Goal: Task Accomplishment & Management: Manage account settings

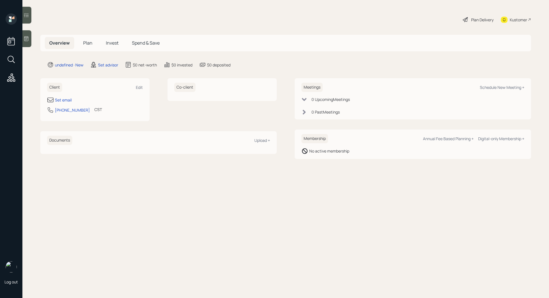
click at [30, 42] on div at bounding box center [26, 38] width 9 height 17
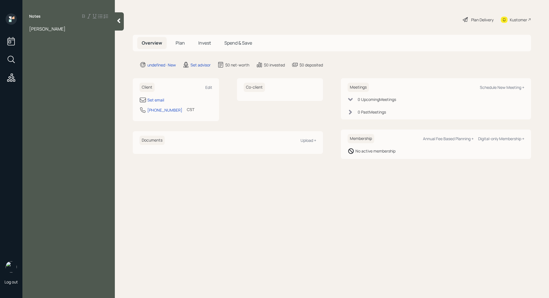
click at [43, 29] on span "linda showman" at bounding box center [47, 29] width 36 height 6
click at [53, 28] on span "linda schowman" at bounding box center [47, 29] width 36 height 6
click at [61, 29] on span "linda schoenman" at bounding box center [47, 29] width 36 height 6
click at [70, 29] on div "linda schoenmen" at bounding box center [68, 29] width 79 height 6
click at [44, 33] on div at bounding box center [68, 35] width 79 height 6
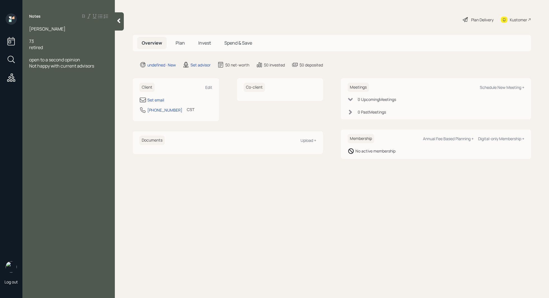
click at [75, 55] on div at bounding box center [68, 53] width 79 height 6
click at [102, 69] on div at bounding box center [68, 72] width 79 height 6
click at [53, 73] on div "currently" at bounding box center [68, 72] width 79 height 6
click at [45, 54] on div at bounding box center [68, 53] width 79 height 6
click at [84, 65] on div "edward jones accouts" at bounding box center [68, 66] width 79 height 6
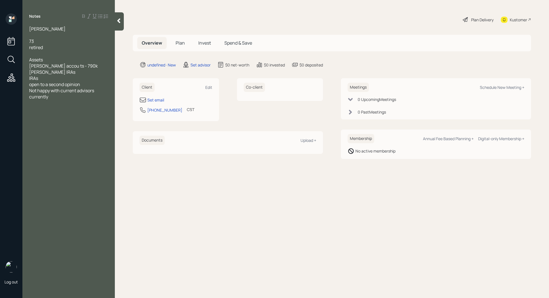
click at [71, 67] on span "edward jones accou ts - 790k" at bounding box center [63, 66] width 69 height 6
click at [93, 66] on div "edward jones accounts - 790k" at bounding box center [68, 66] width 79 height 6
click at [50, 85] on div "IRAs" at bounding box center [68, 84] width 79 height 6
click at [50, 76] on div "Roth IRAs" at bounding box center [68, 78] width 79 height 6
click at [48, 72] on div at bounding box center [68, 72] width 79 height 6
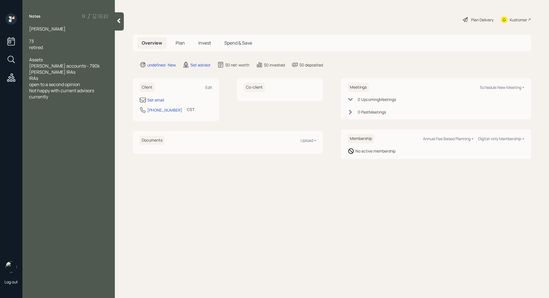
click at [50, 78] on div "IRAs" at bounding box center [68, 78] width 79 height 6
click at [53, 87] on div "Savings -" at bounding box center [68, 84] width 79 height 6
click at [35, 100] on div at bounding box center [68, 103] width 79 height 6
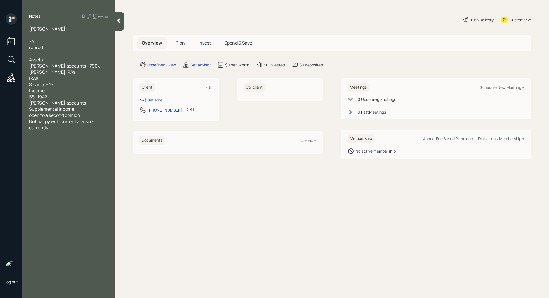
click at [85, 101] on div "Edward jones accounts -" at bounding box center [68, 103] width 79 height 6
click at [55, 108] on div "Edward Jones accounts - 3500 monthly" at bounding box center [68, 106] width 79 height 12
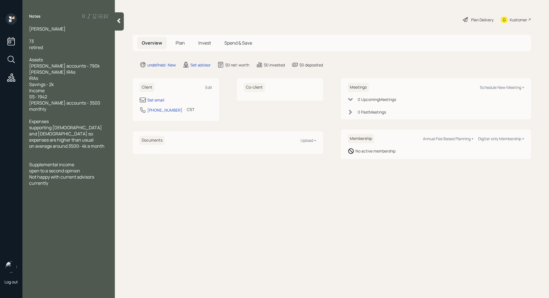
click at [48, 149] on div at bounding box center [68, 152] width 79 height 6
click at [62, 85] on div "Savings - 2k" at bounding box center [68, 84] width 79 height 6
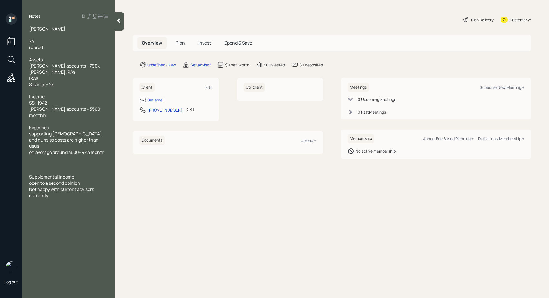
click at [36, 167] on div at bounding box center [68, 170] width 79 height 6
click at [74, 174] on span "2 car loans (21 monthsleft on one)(" at bounding box center [64, 177] width 71 height 6
click at [104, 174] on div "2 car loans (21 months left on one)(" at bounding box center [68, 177] width 79 height 6
click at [53, 37] on div at bounding box center [68, 35] width 79 height 6
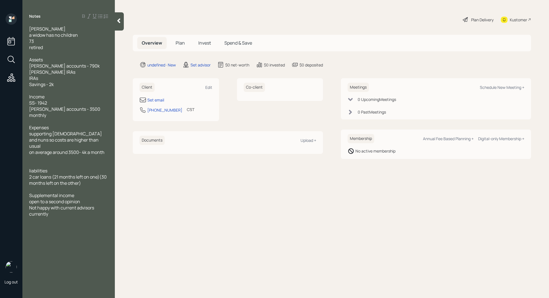
click at [78, 211] on div "currently" at bounding box center [68, 214] width 79 height 6
click at [45, 161] on div at bounding box center [68, 164] width 79 height 6
click at [60, 90] on div at bounding box center [68, 90] width 79 height 6
click at [63, 90] on div at bounding box center [68, 90] width 79 height 6
click at [79, 174] on span "2 car loans (21 months left on one)(30 months left on the other)" at bounding box center [68, 180] width 78 height 12
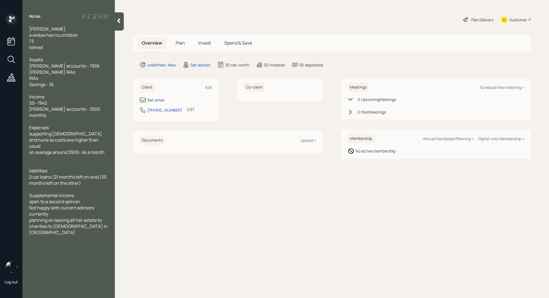
click at [159, 98] on div "Set email" at bounding box center [155, 100] width 17 height 6
select select "America/Chicago"
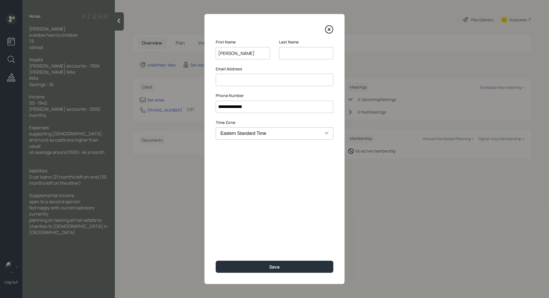
type input "linda"
click at [331, 27] on icon at bounding box center [329, 29] width 8 height 8
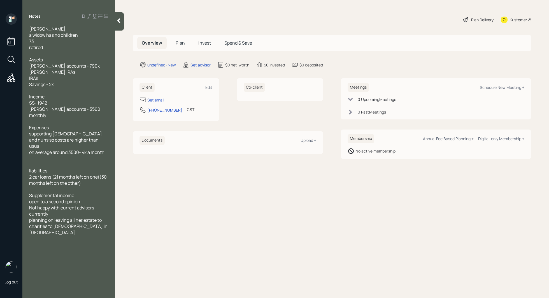
click at [98, 235] on div at bounding box center [68, 238] width 79 height 6
click at [95, 220] on div "planning on leaving all her estate to charities to church in haiti" at bounding box center [68, 226] width 79 height 18
click at [160, 100] on div "Set email" at bounding box center [155, 100] width 17 height 6
select select "America/Chicago"
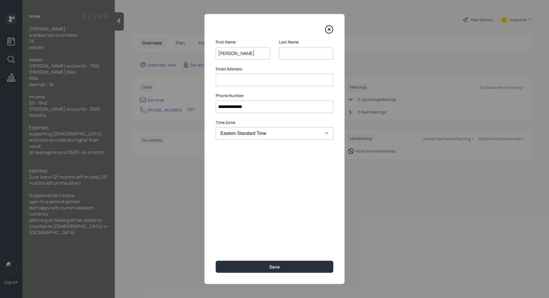
type input "Linda"
click at [267, 79] on input at bounding box center [275, 80] width 118 height 12
click at [294, 50] on input at bounding box center [306, 53] width 54 height 12
type input "schoenmann"
click at [248, 80] on input at bounding box center [275, 80] width 118 height 12
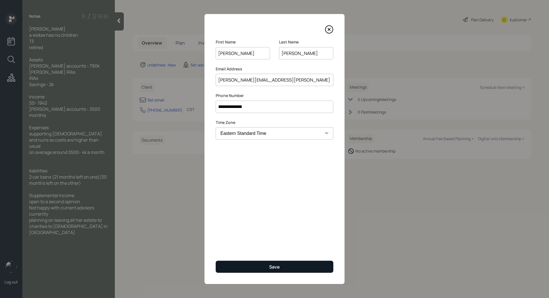
type input "linda.schoenmann@gmail.com"
click at [278, 268] on div "Save" at bounding box center [274, 267] width 11 height 6
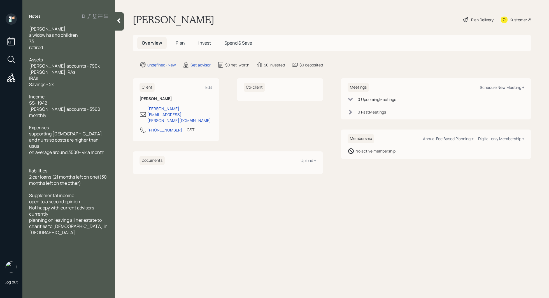
click at [499, 88] on div "Schedule New Meeting +" at bounding box center [502, 87] width 45 height 5
select select "round-robin"
